Goal: Task Accomplishment & Management: Use online tool/utility

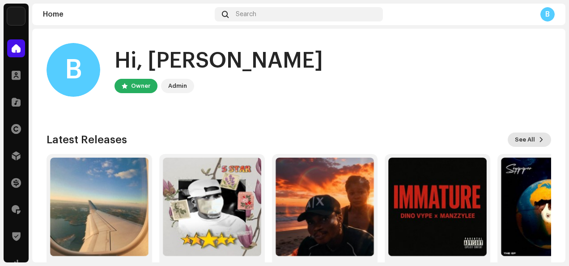
click at [531, 146] on button "See All" at bounding box center [529, 139] width 43 height 14
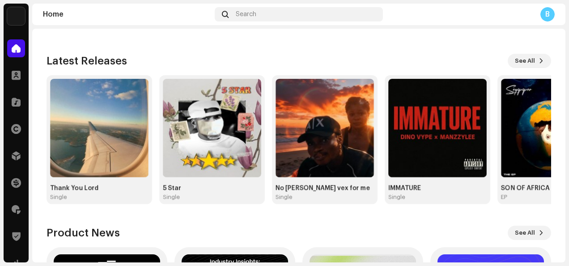
scroll to position [75, 0]
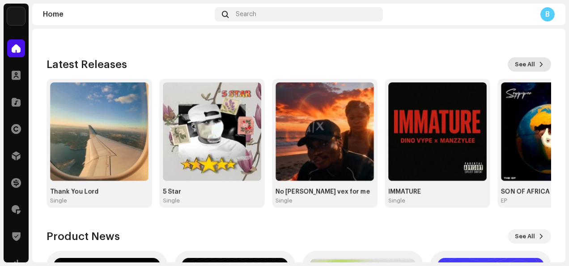
click at [539, 67] on button "See All" at bounding box center [529, 64] width 43 height 14
click at [525, 66] on span "See All" at bounding box center [525, 64] width 20 height 18
click at [519, 64] on span "See All" at bounding box center [525, 64] width 20 height 18
click at [395, 221] on div "B Hi, [PERSON_NAME] Owner Admin Check out the latest Product Updates for Check …" at bounding box center [299, 192] width 505 height 479
click at [15, 212] on span at bounding box center [16, 209] width 9 height 7
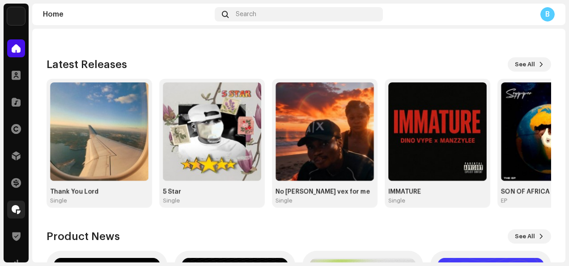
click at [15, 213] on span at bounding box center [16, 209] width 9 height 7
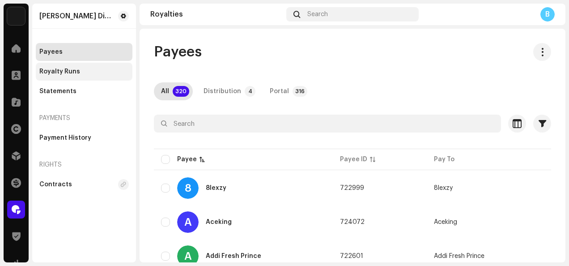
click at [76, 71] on div "Royalty Runs" at bounding box center [59, 71] width 41 height 7
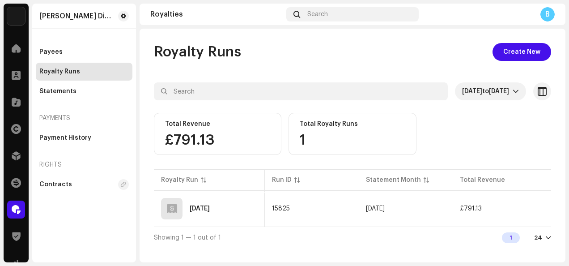
scroll to position [0, 187]
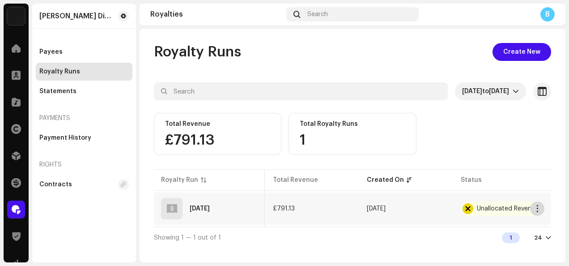
click at [541, 210] on button "button" at bounding box center [537, 208] width 14 height 14
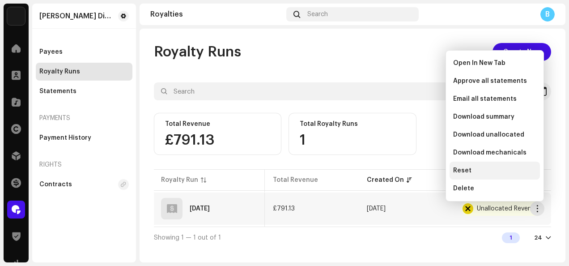
click at [488, 166] on div "Reset" at bounding box center [495, 170] width 90 height 18
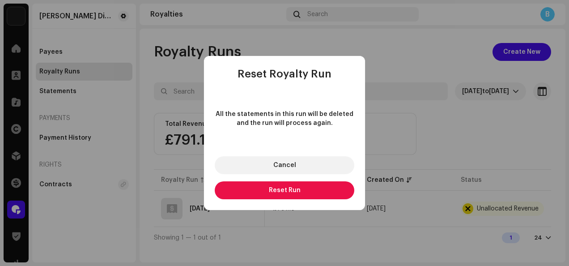
click at [310, 183] on button "Reset Run" at bounding box center [285, 190] width 140 height 18
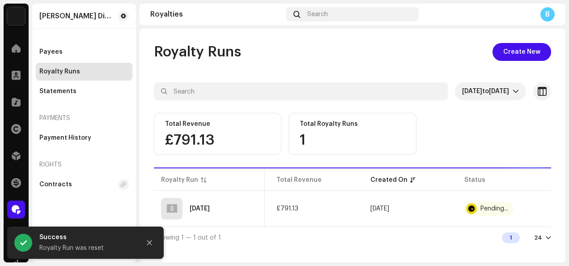
scroll to position [0, 183]
